Goal: Task Accomplishment & Management: Use online tool/utility

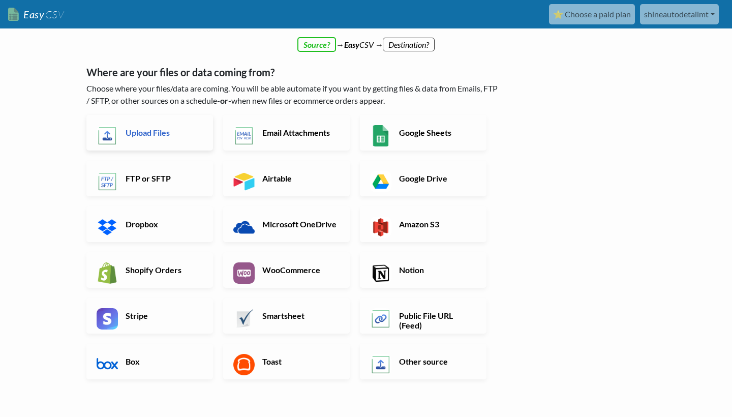
click at [186, 128] on h6 "Upload Files" at bounding box center [163, 133] width 80 height 10
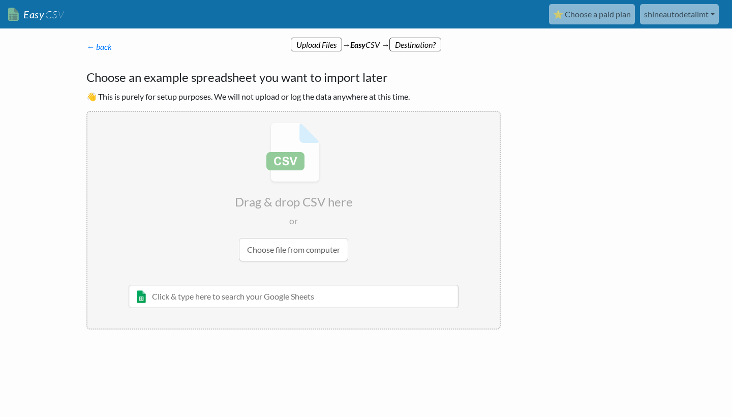
click at [317, 254] on input "file" at bounding box center [293, 192] width 412 height 160
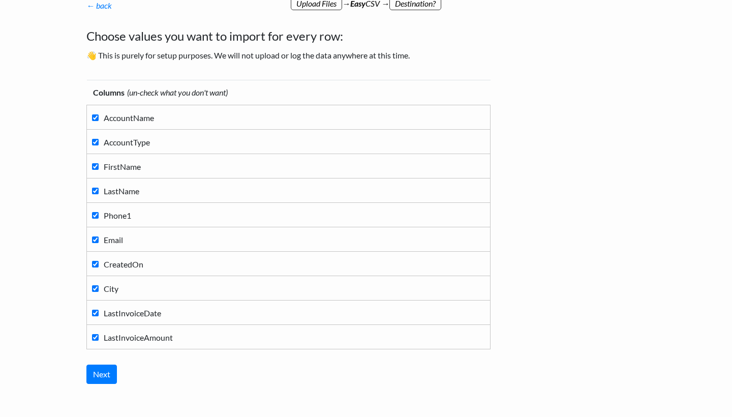
scroll to position [44, 0]
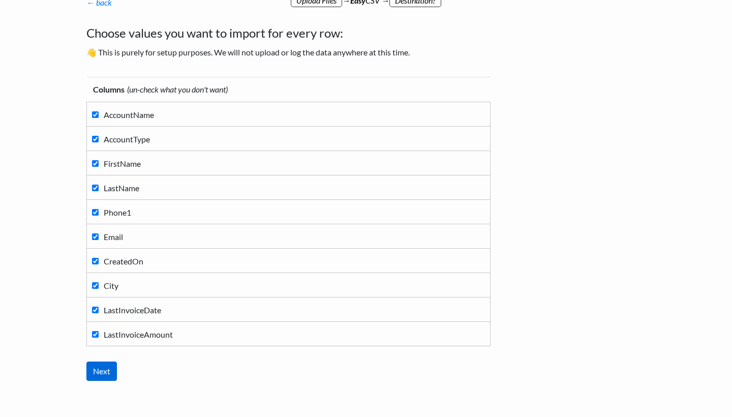
click at [98, 376] on input "Next" at bounding box center [101, 371] width 31 height 19
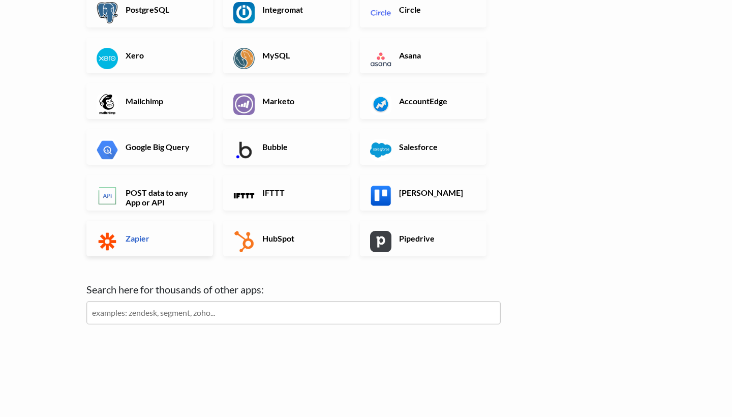
scroll to position [283, 0]
click at [162, 245] on link "Zapier" at bounding box center [149, 239] width 127 height 36
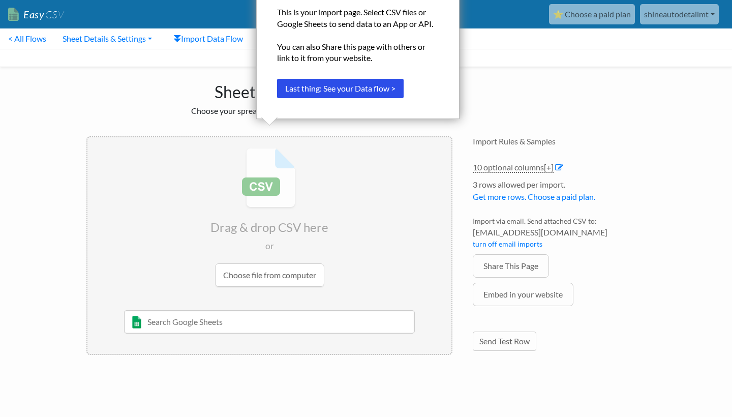
click at [302, 197] on input "file" at bounding box center [269, 217] width 364 height 160
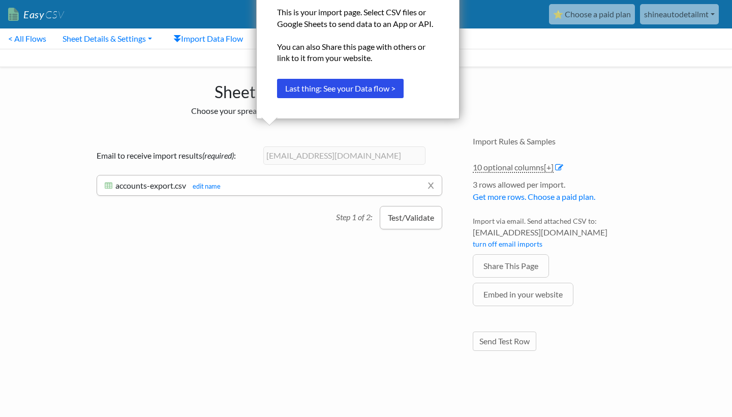
click at [418, 215] on button "Test/Validate" at bounding box center [411, 217] width 63 height 23
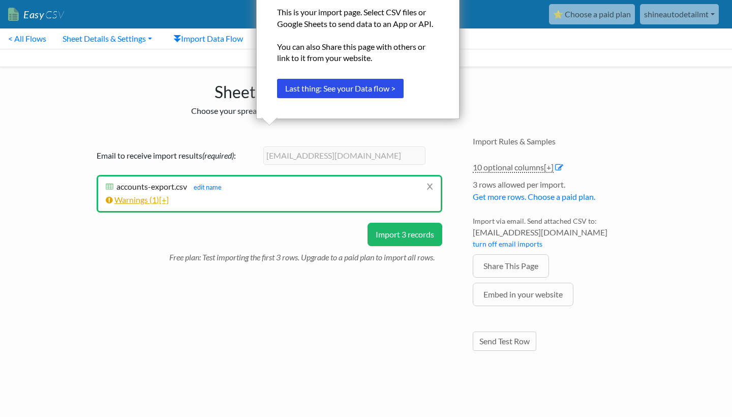
click at [169, 200] on span "[+]" at bounding box center [164, 200] width 10 height 10
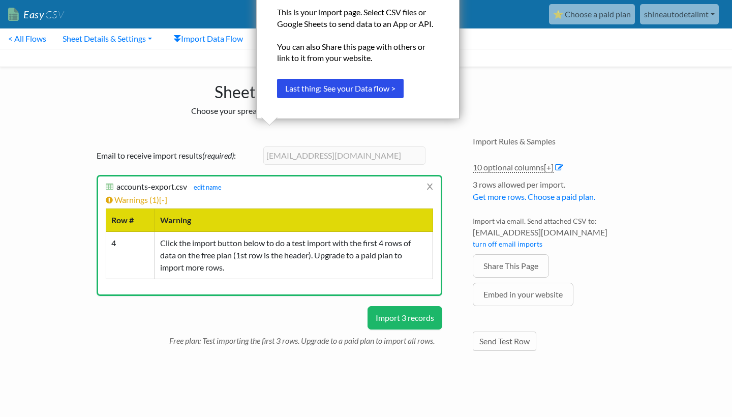
click at [379, 314] on button "Import 3 records" at bounding box center [405, 317] width 75 height 23
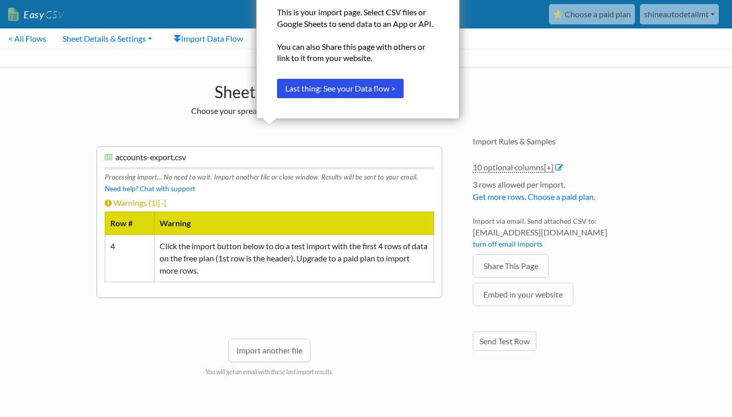
click at [500, 58] on div "Upload Files → EasyCSV → Zapier" at bounding box center [366, 58] width 732 height 18
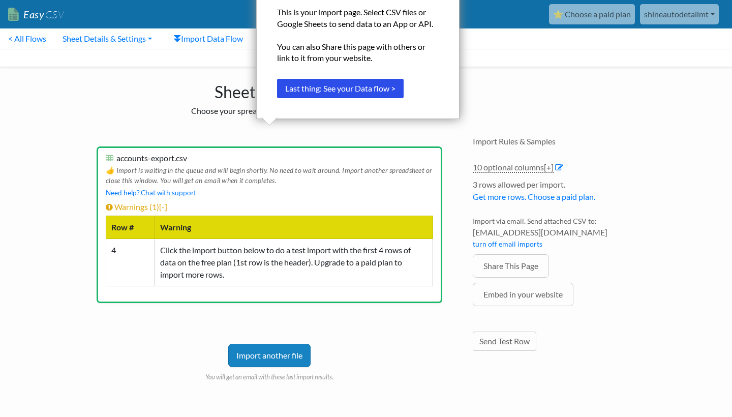
click at [517, 87] on div "Sheet Import Choose your spreadsheet below to import. Drag & drop CSV here or C…" at bounding box center [366, 238] width 580 height 343
click at [361, 140] on div "Email to receive import results (required) : shineautodetailmt@gmail.com x acco…" at bounding box center [269, 268] width 366 height 264
click at [203, 91] on h1 "Sheet Import" at bounding box center [269, 89] width 366 height 24
click at [48, 39] on link "< All Flows" at bounding box center [27, 38] width 54 height 20
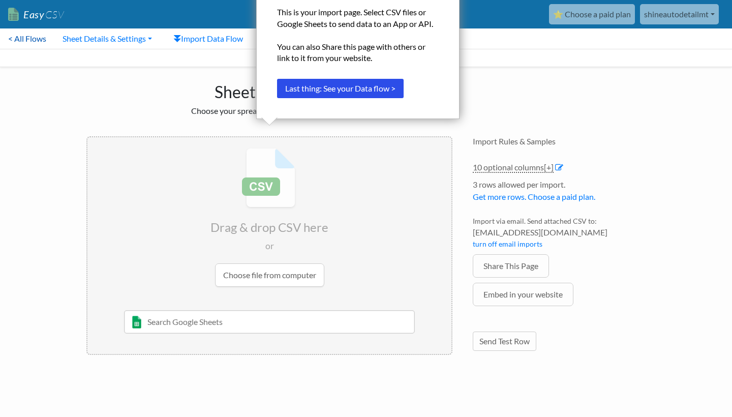
click at [32, 35] on link "< All Flows" at bounding box center [27, 38] width 54 height 20
